Goal: Check status: Check status

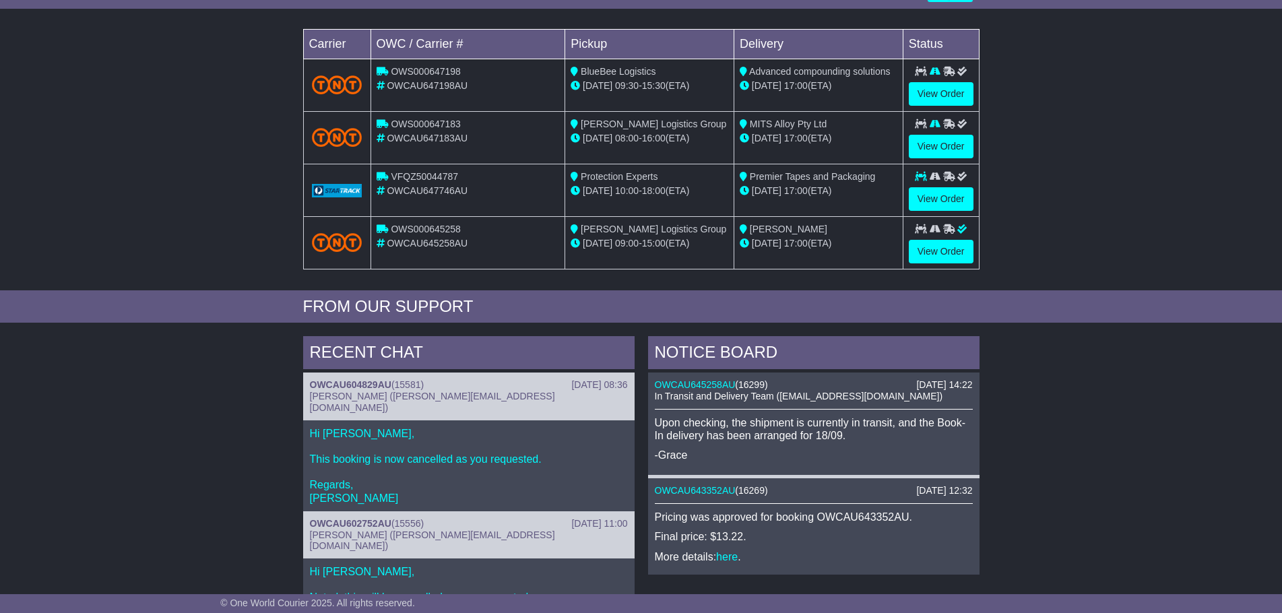
scroll to position [269, 0]
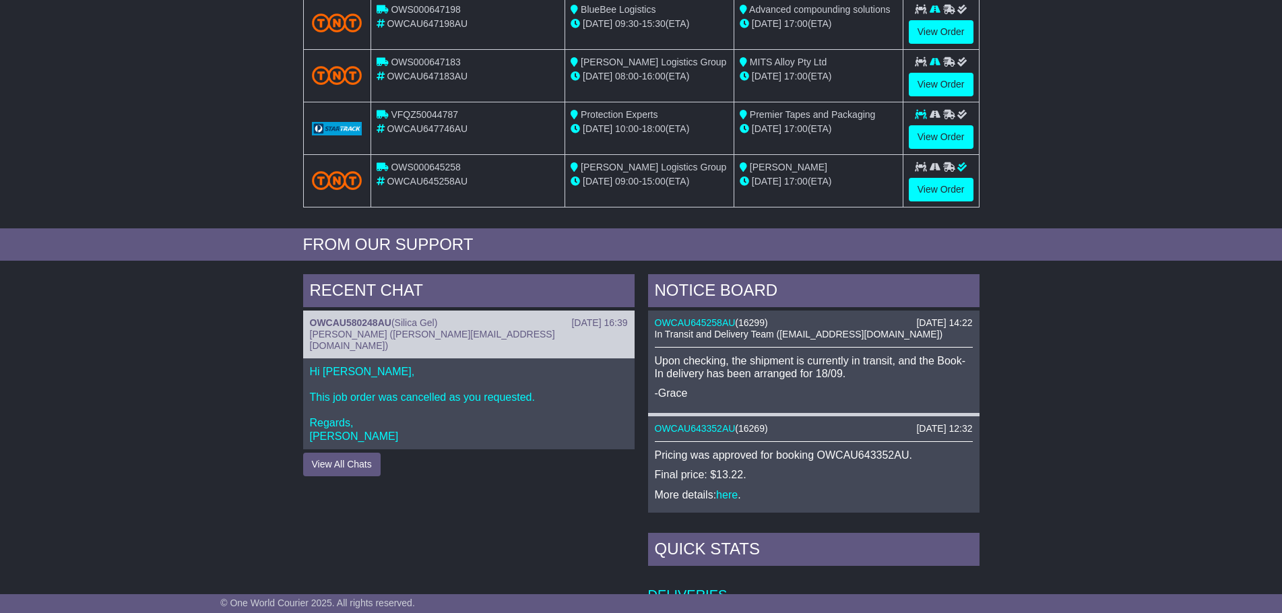
scroll to position [337, 0]
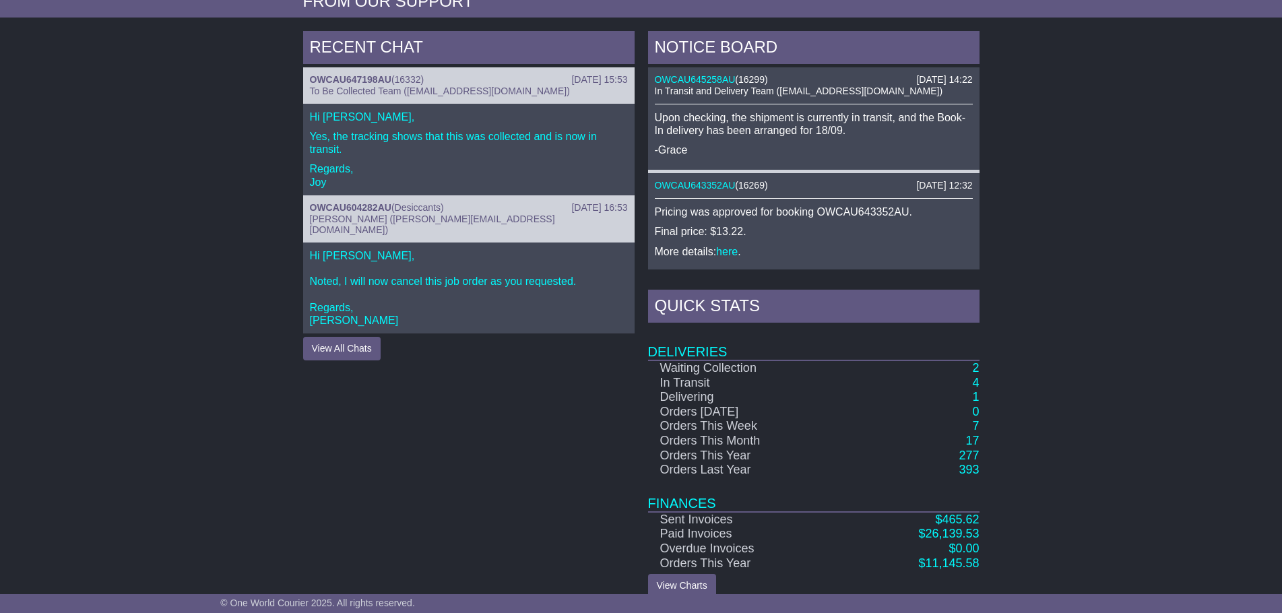
scroll to position [562, 0]
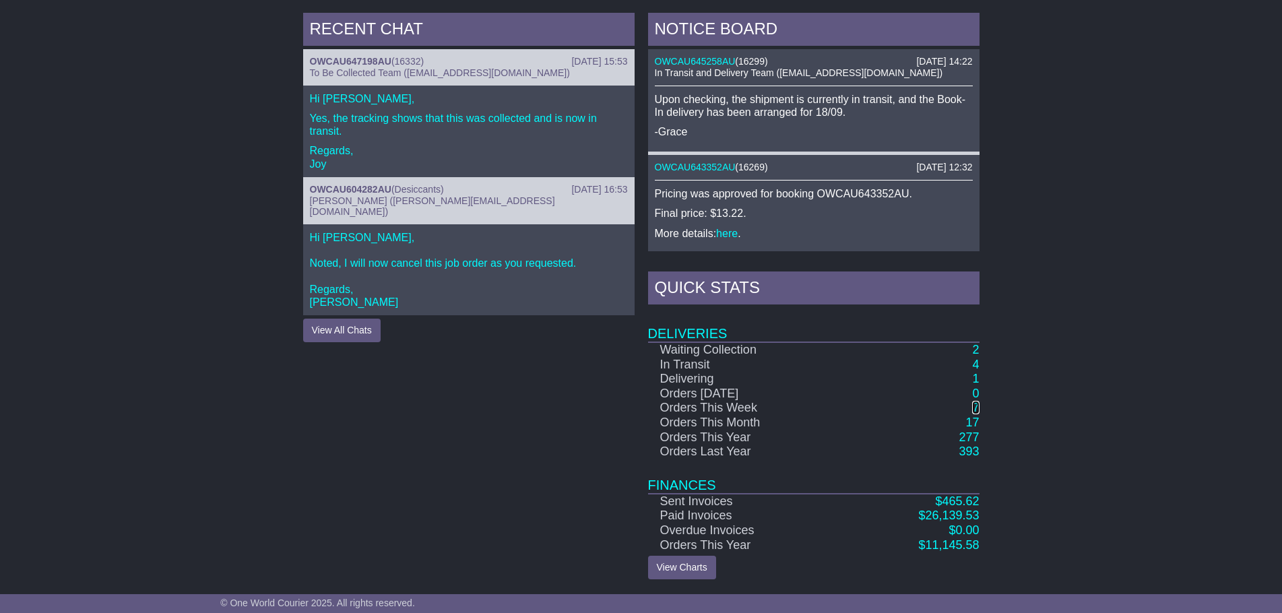
click at [973, 412] on link "7" at bounding box center [975, 407] width 7 height 13
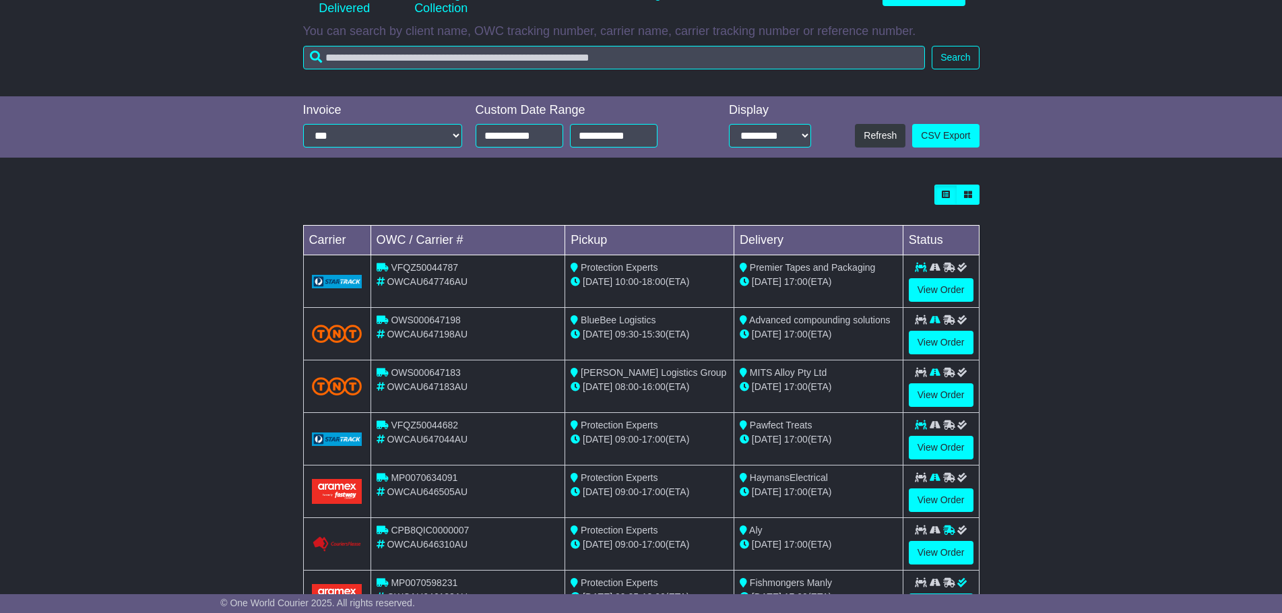
scroll to position [69, 0]
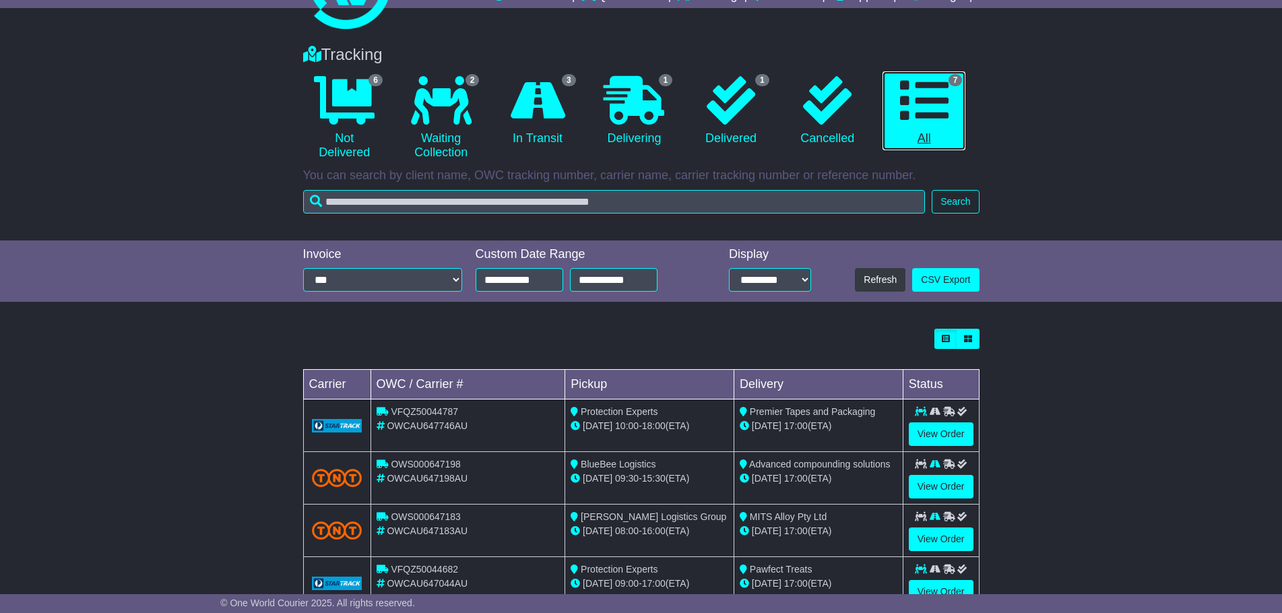
click at [938, 93] on icon at bounding box center [924, 100] width 48 height 48
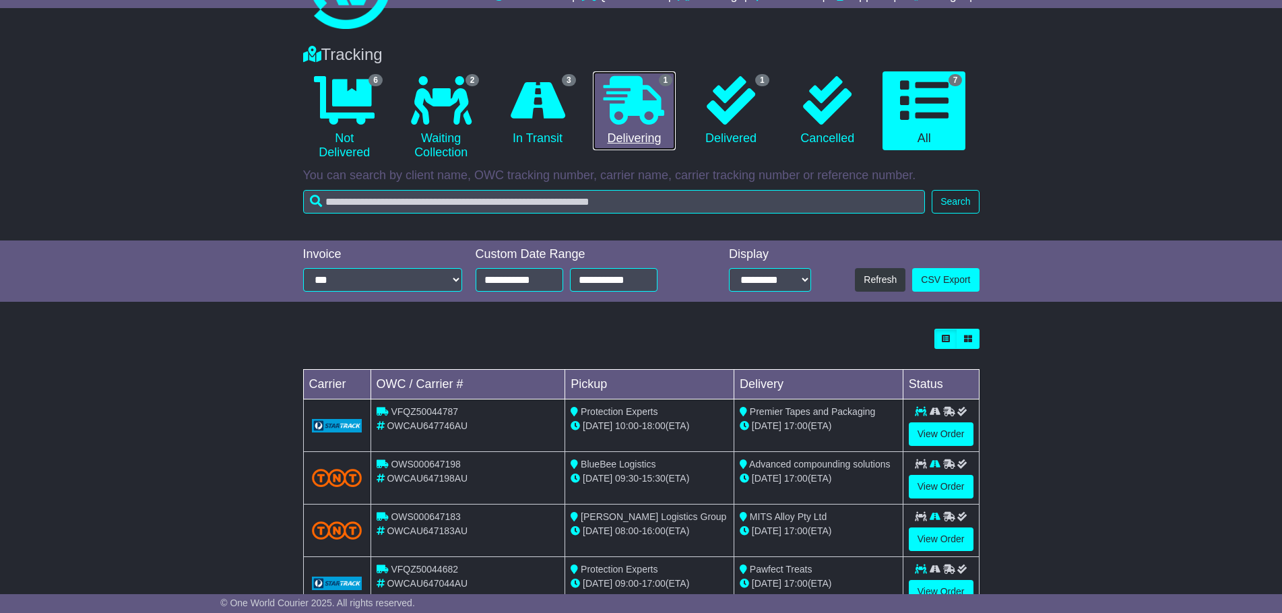
click at [631, 96] on icon at bounding box center [633, 100] width 61 height 48
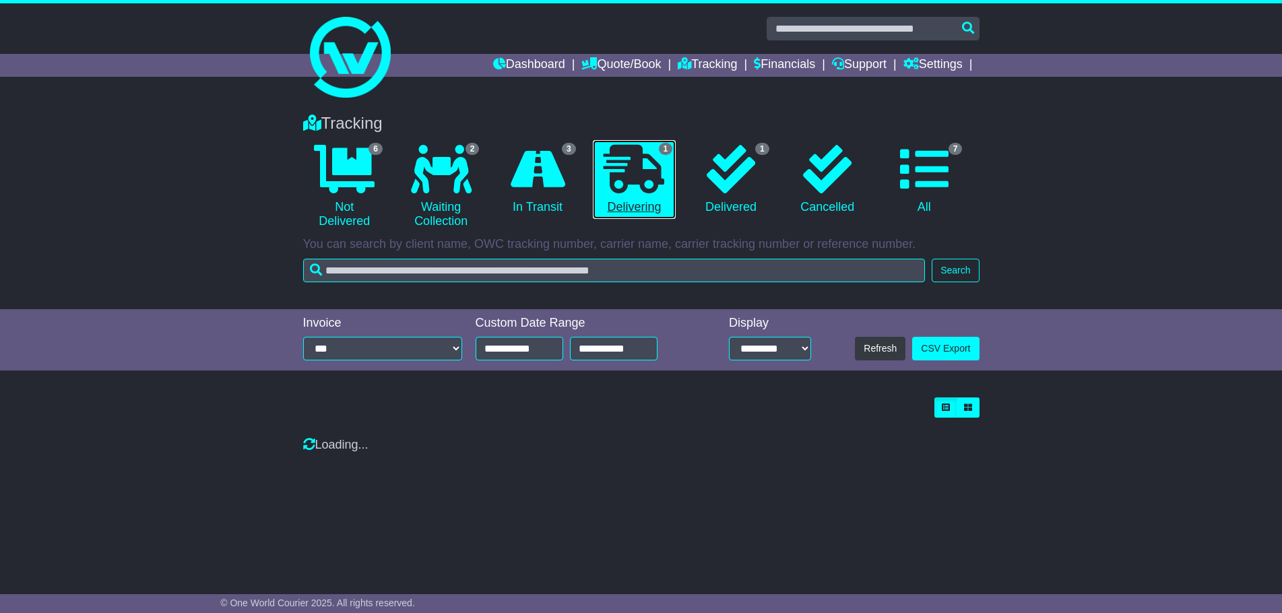
scroll to position [0, 0]
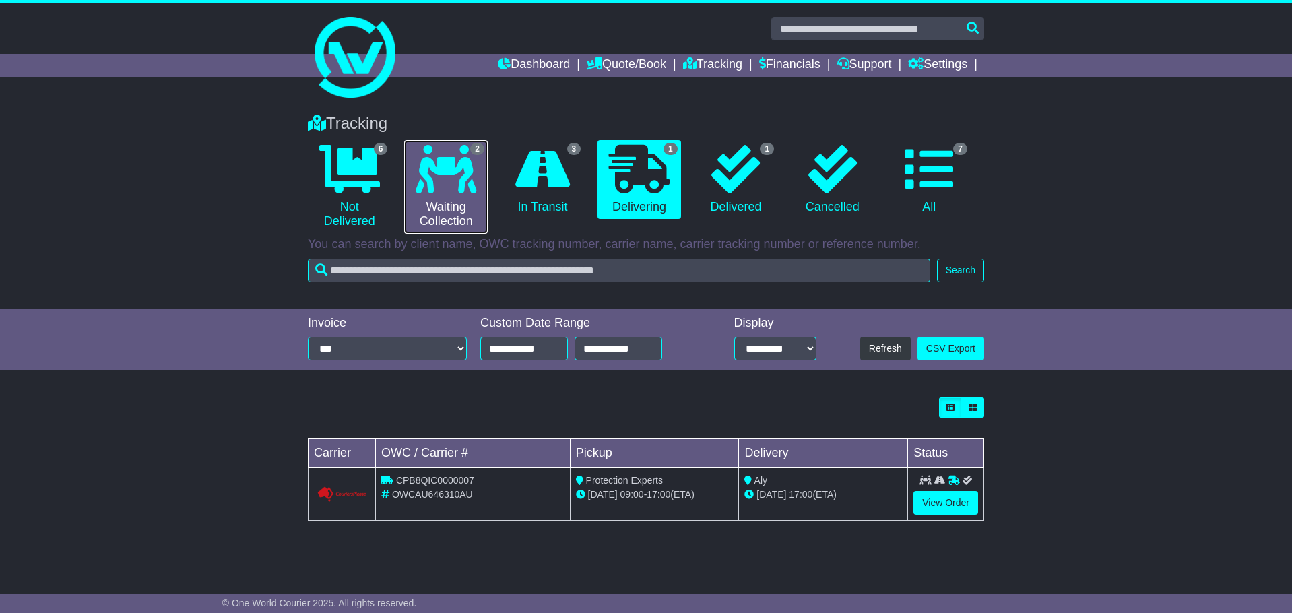
click at [417, 173] on icon at bounding box center [446, 169] width 61 height 48
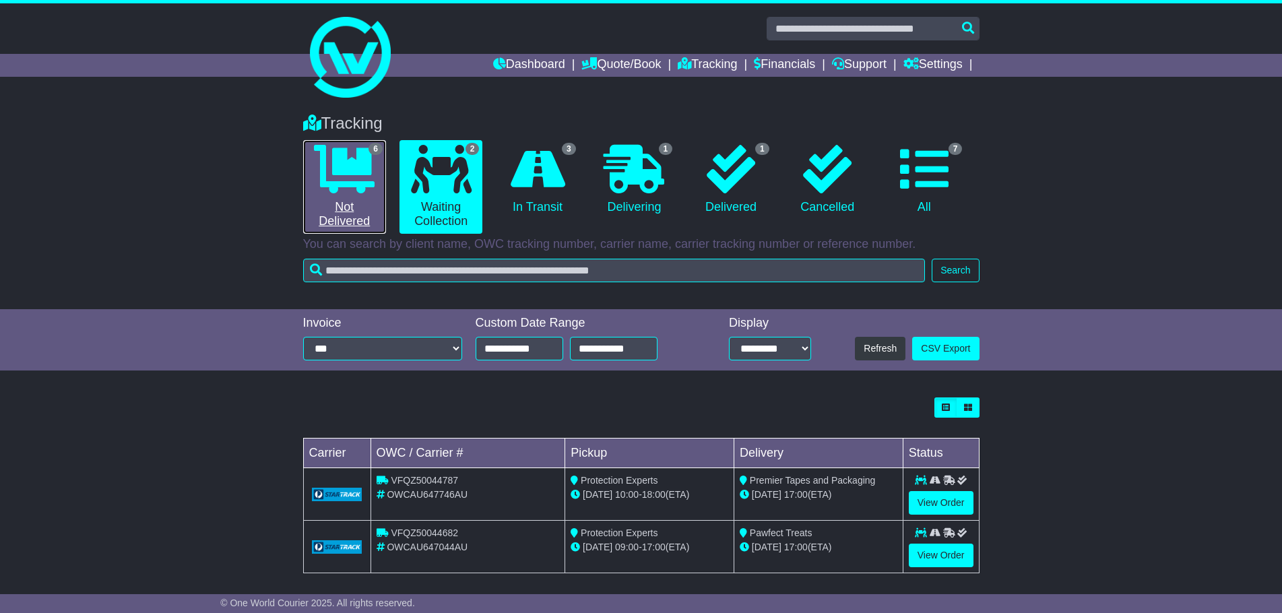
click at [369, 183] on icon at bounding box center [344, 169] width 61 height 48
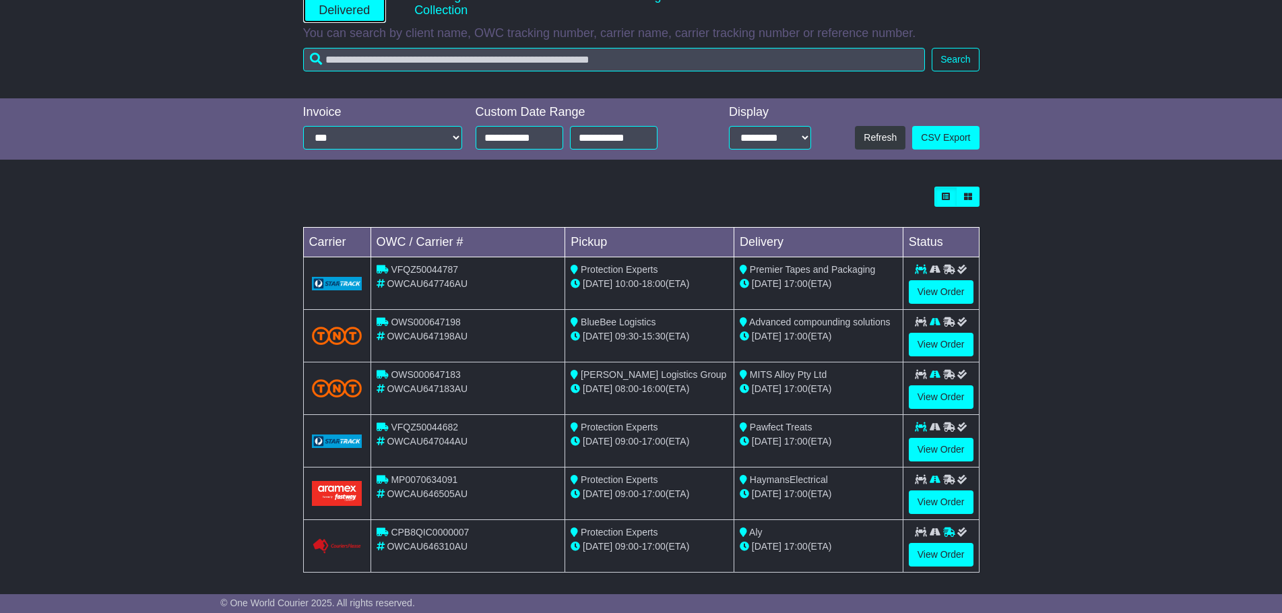
scroll to position [218, 0]
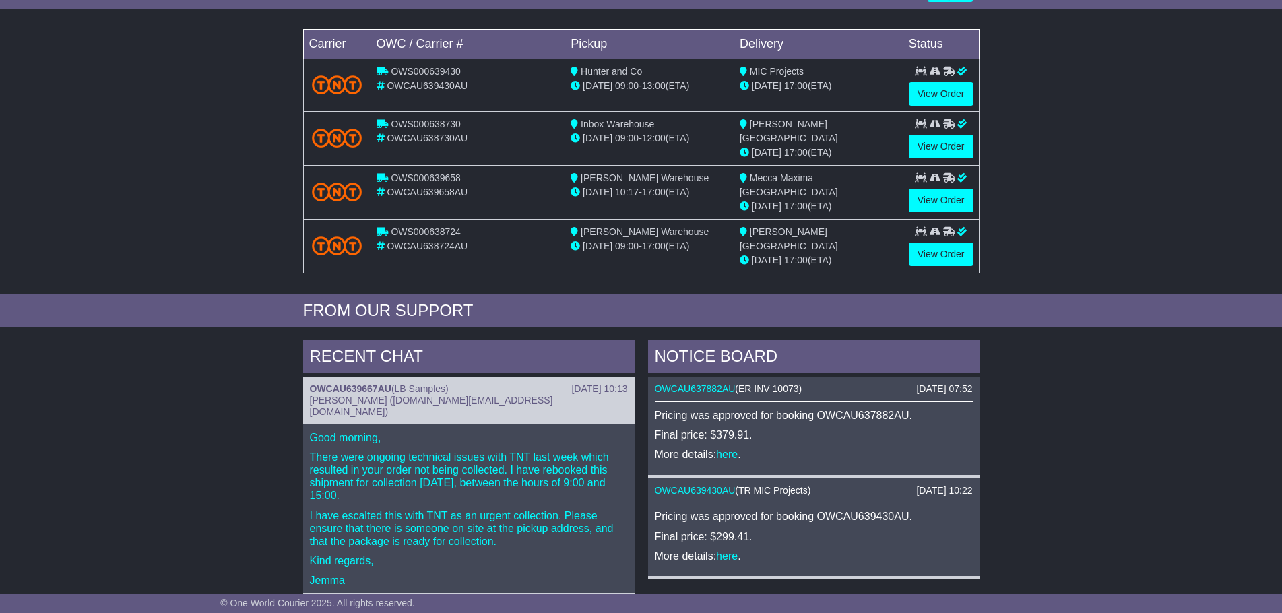
scroll to position [160, 0]
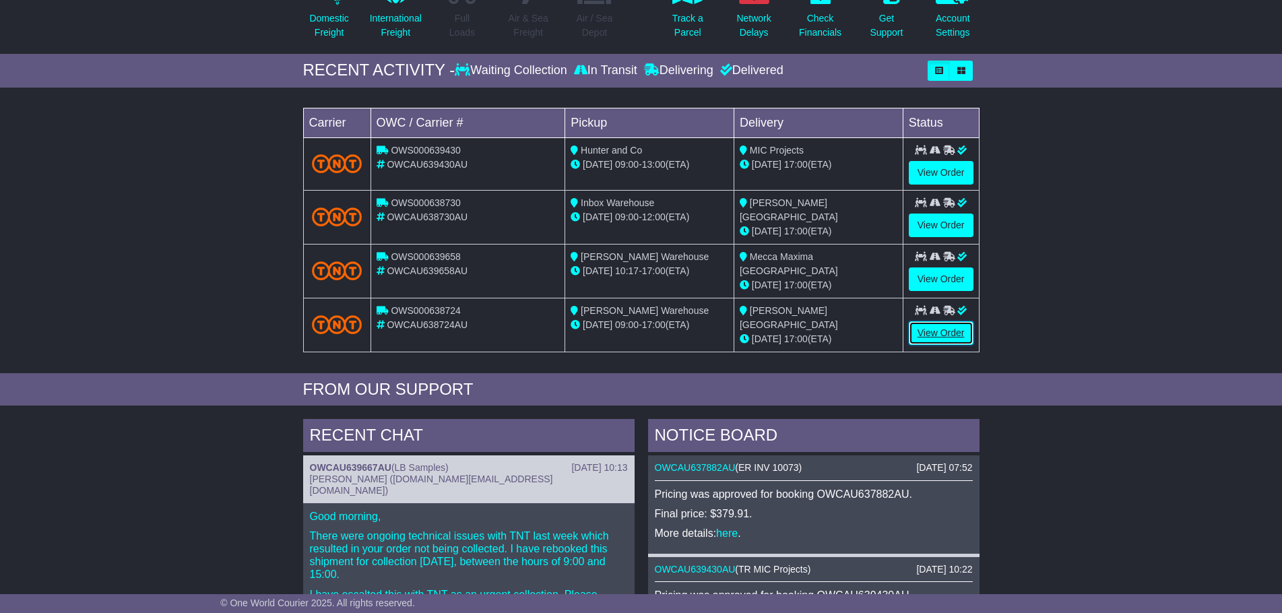
click at [953, 339] on link "View Order" at bounding box center [941, 333] width 65 height 24
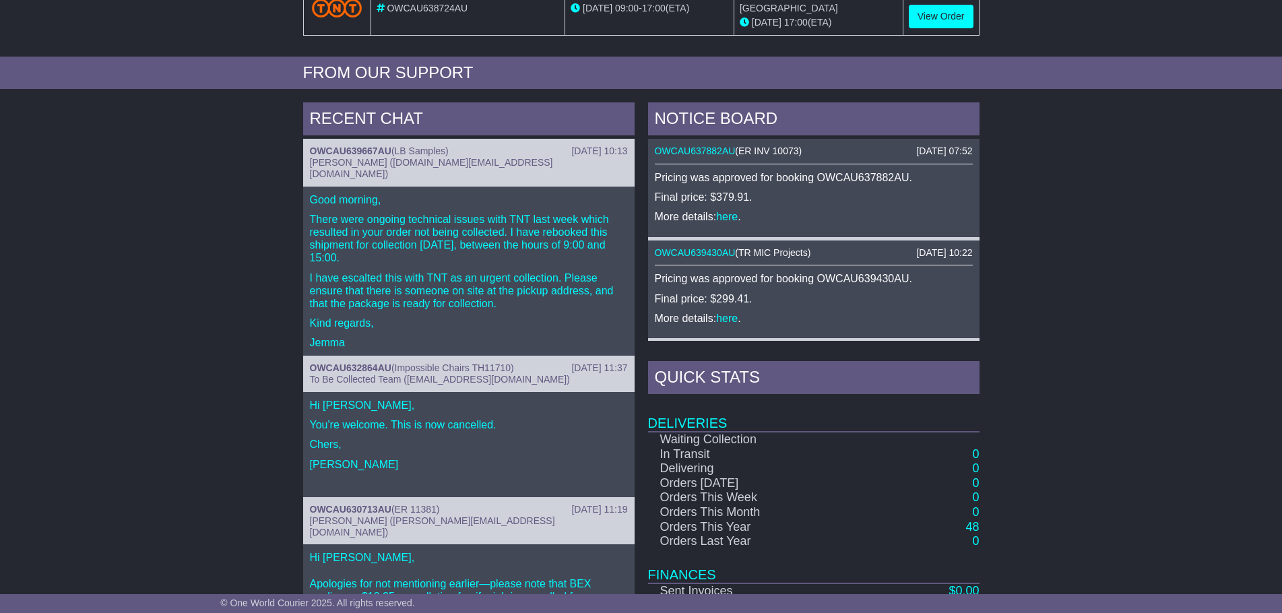
scroll to position [497, 0]
